Goal: Information Seeking & Learning: Learn about a topic

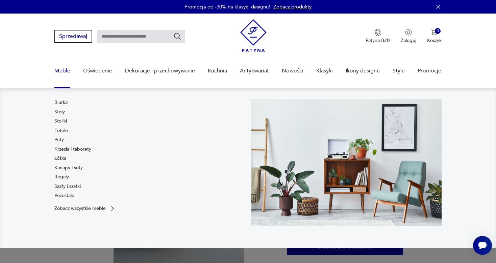
click at [63, 69] on link "Meble" at bounding box center [62, 71] width 16 height 26
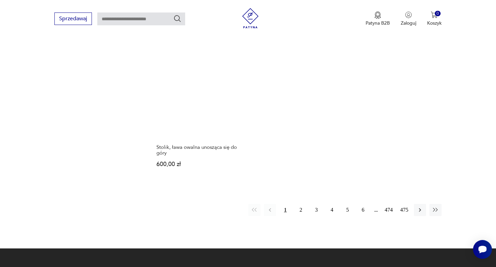
scroll to position [994, 0]
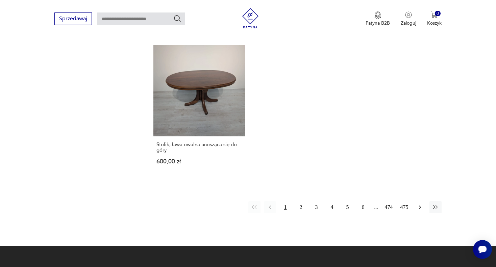
click at [419, 209] on icon "button" at bounding box center [420, 207] width 7 height 7
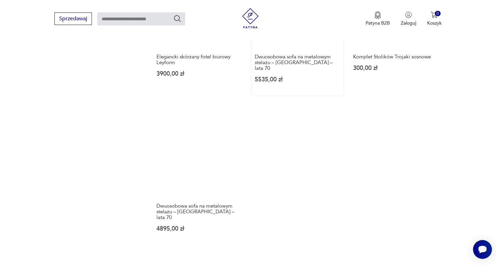
scroll to position [957, 0]
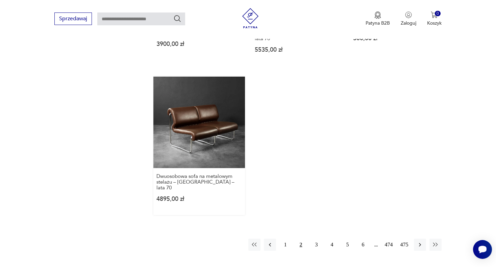
click at [221, 125] on link "Dwuosobowa sofa na metalowym stelażu – [GEOGRAPHIC_DATA] – lata 70 4895,00 zł" at bounding box center [200, 146] width 92 height 139
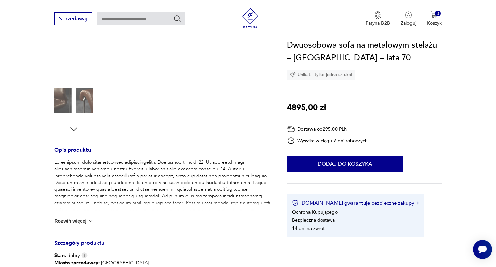
scroll to position [68, 0]
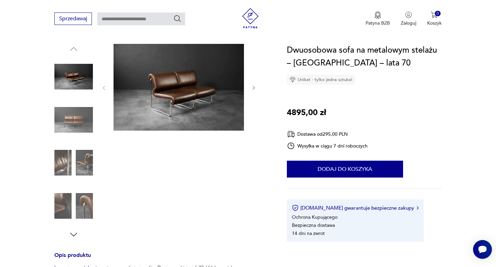
click at [61, 160] on img at bounding box center [73, 163] width 39 height 39
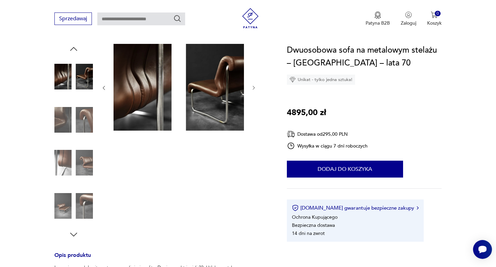
click at [86, 168] on img at bounding box center [73, 163] width 39 height 39
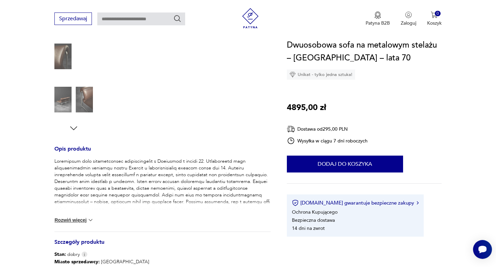
scroll to position [237, 0]
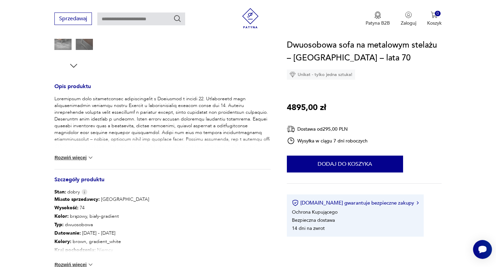
click at [86, 160] on button "Rozwiń więcej" at bounding box center [73, 158] width 39 height 7
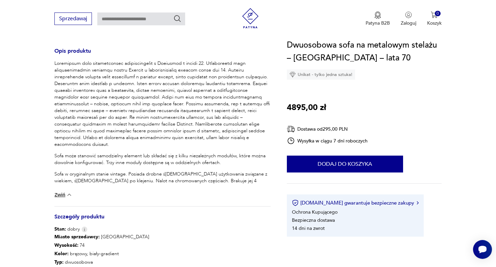
scroll to position [372, 0]
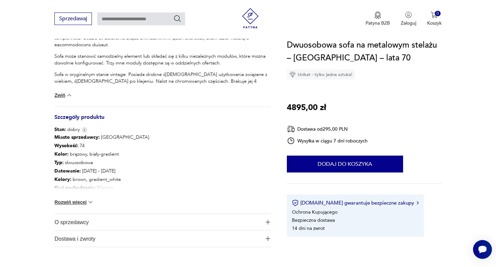
click at [81, 201] on button "Rozwiń więcej" at bounding box center [73, 202] width 39 height 7
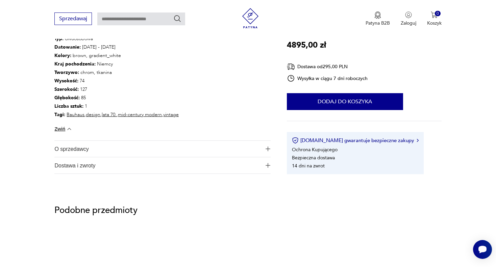
scroll to position [507, 0]
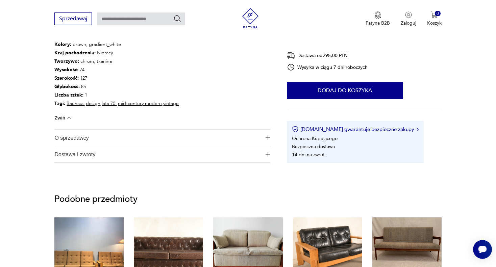
click at [78, 138] on span "O sprzedawcy" at bounding box center [157, 138] width 207 height 16
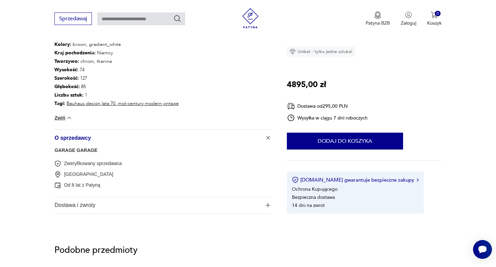
click at [78, 150] on link "GARAGE GARAGE" at bounding box center [75, 150] width 43 height 5
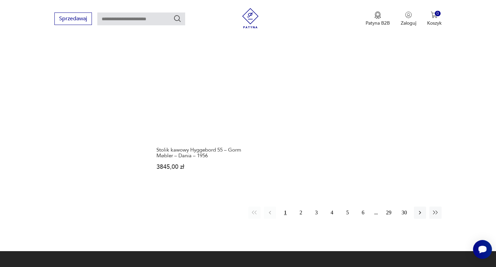
scroll to position [984, 0]
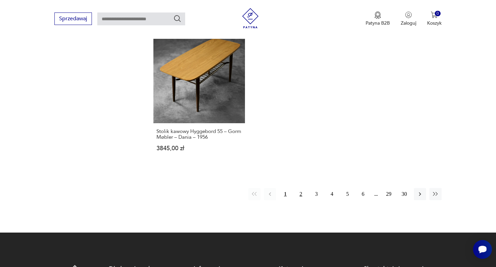
click at [303, 188] on button "2" at bounding box center [301, 194] width 12 height 12
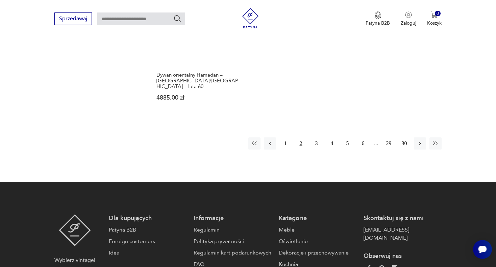
scroll to position [1052, 0]
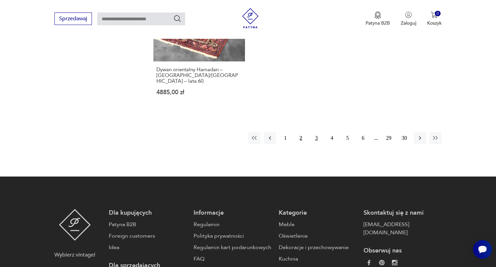
click at [312, 132] on button "3" at bounding box center [317, 138] width 12 height 12
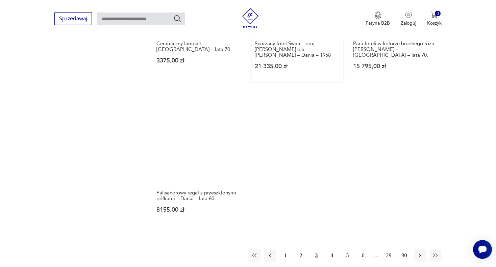
scroll to position [950, 0]
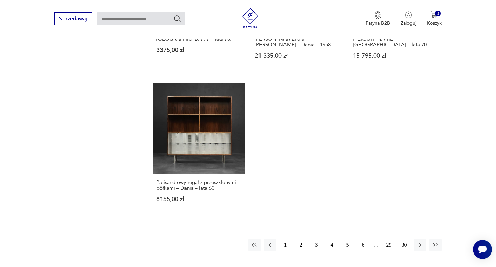
click at [328, 239] on button "4" at bounding box center [332, 245] width 12 height 12
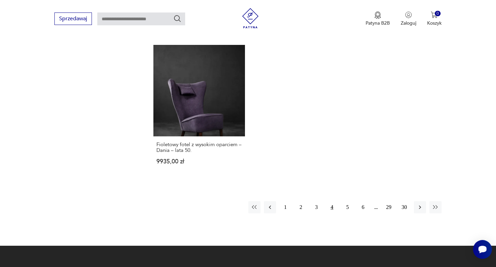
scroll to position [984, 0]
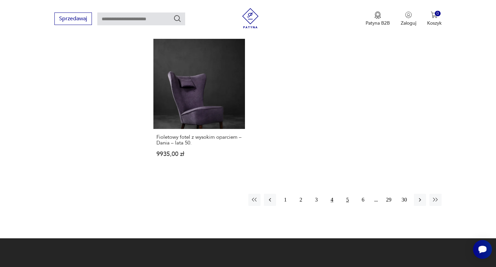
click at [347, 194] on button "5" at bounding box center [348, 200] width 12 height 12
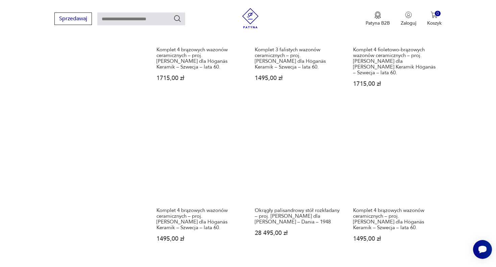
scroll to position [680, 0]
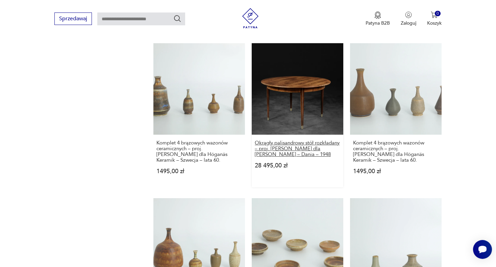
click at [299, 144] on h3 "Okrągły palisandrowy stół rozkładany – proj. [PERSON_NAME] dla [PERSON_NAME] – …" at bounding box center [298, 148] width 86 height 17
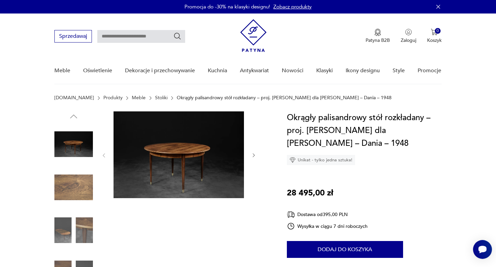
click at [72, 188] on img at bounding box center [73, 187] width 39 height 39
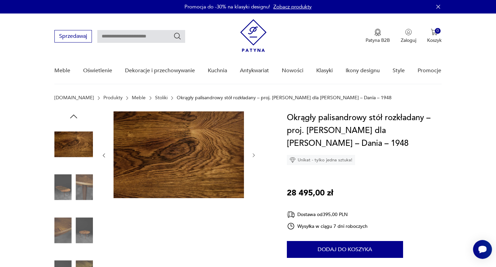
click at [65, 231] on img at bounding box center [73, 230] width 39 height 39
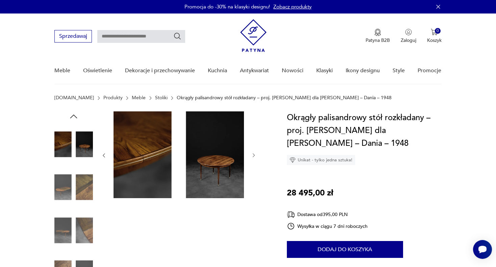
click at [84, 231] on img at bounding box center [73, 230] width 39 height 39
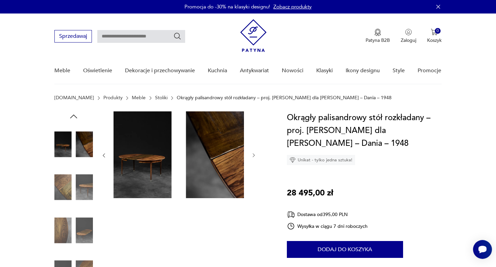
click at [82, 235] on img at bounding box center [73, 230] width 39 height 39
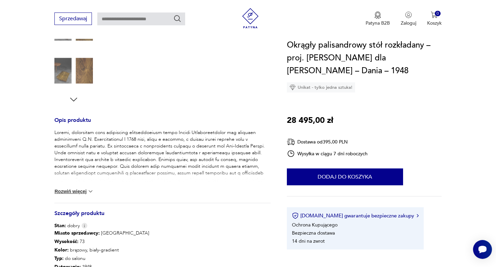
scroll to position [135, 0]
